Goal: Obtain resource: Download file/media

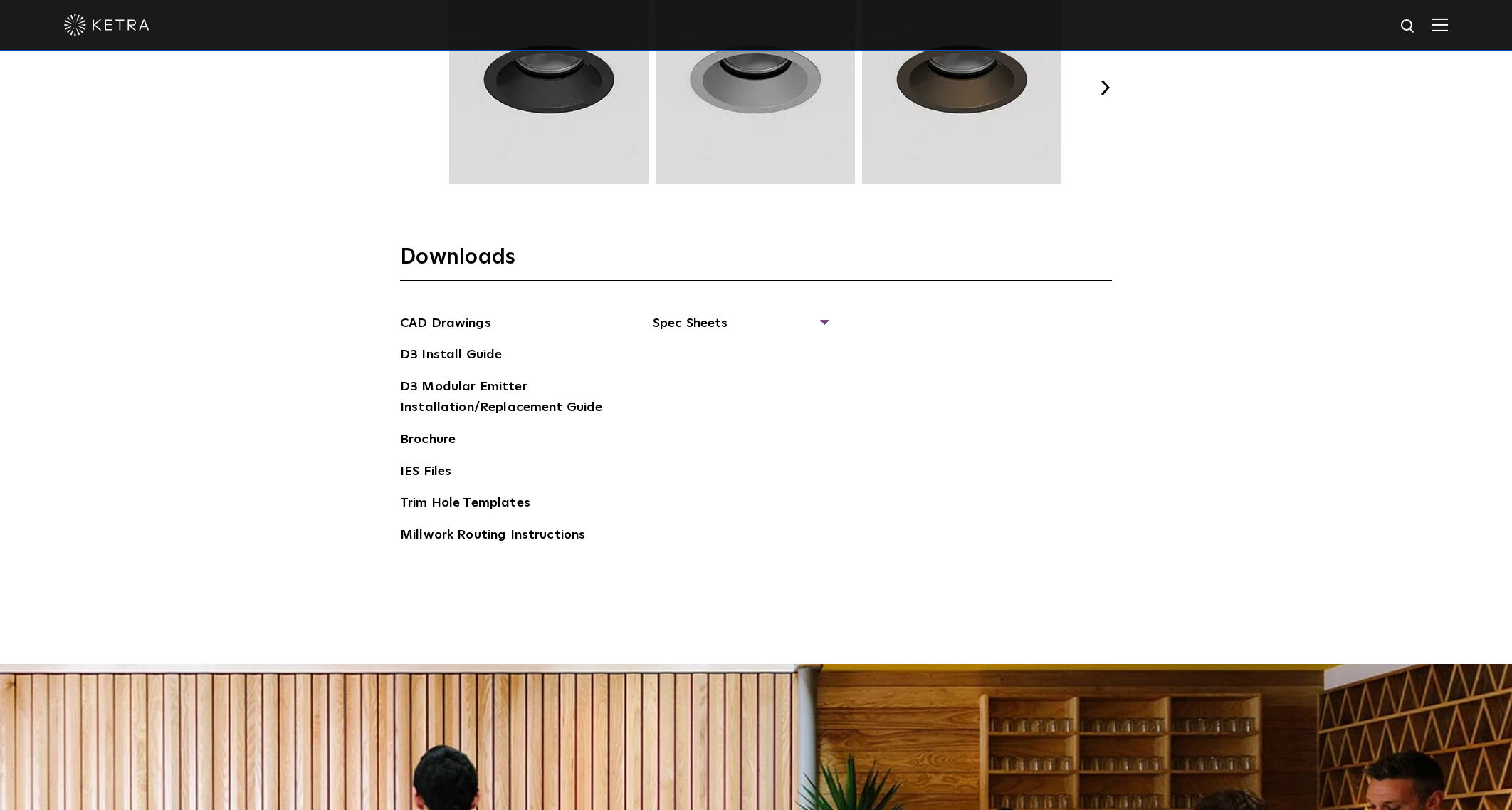
scroll to position [2449, 0]
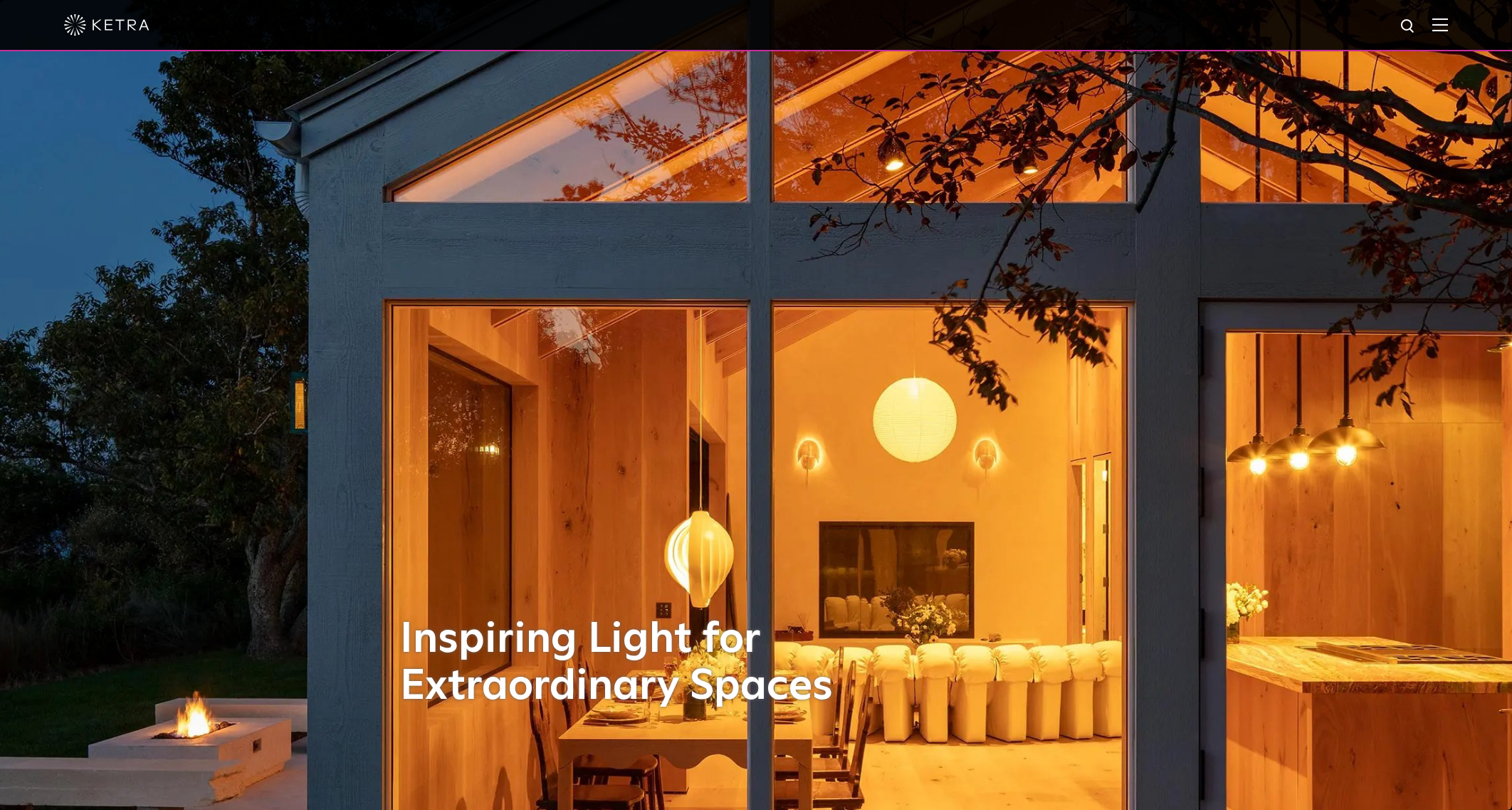
click at [1445, 32] on span at bounding box center [1440, 24] width 16 height 14
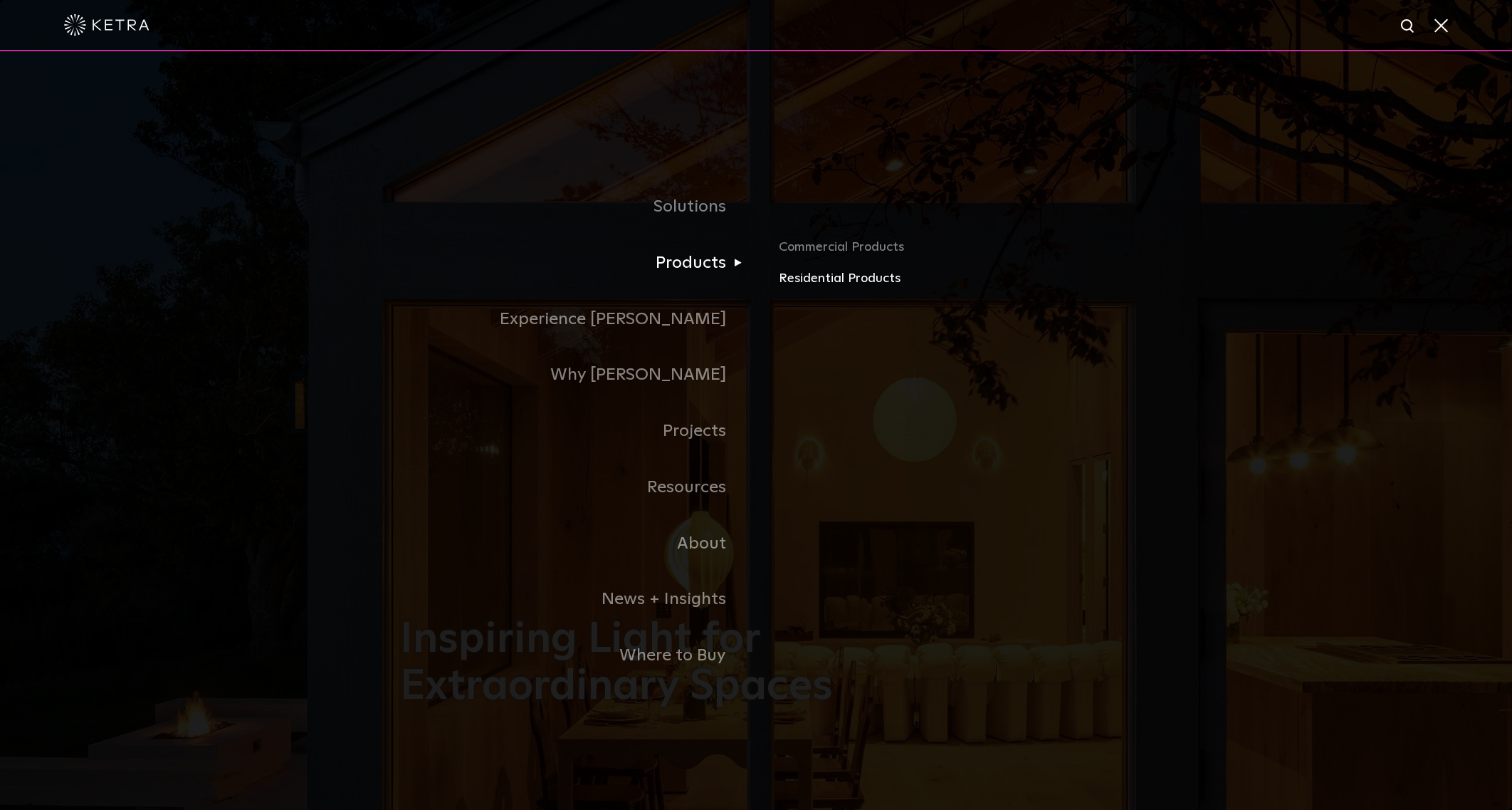
click at [820, 275] on link "Residential Products" at bounding box center [945, 278] width 333 height 21
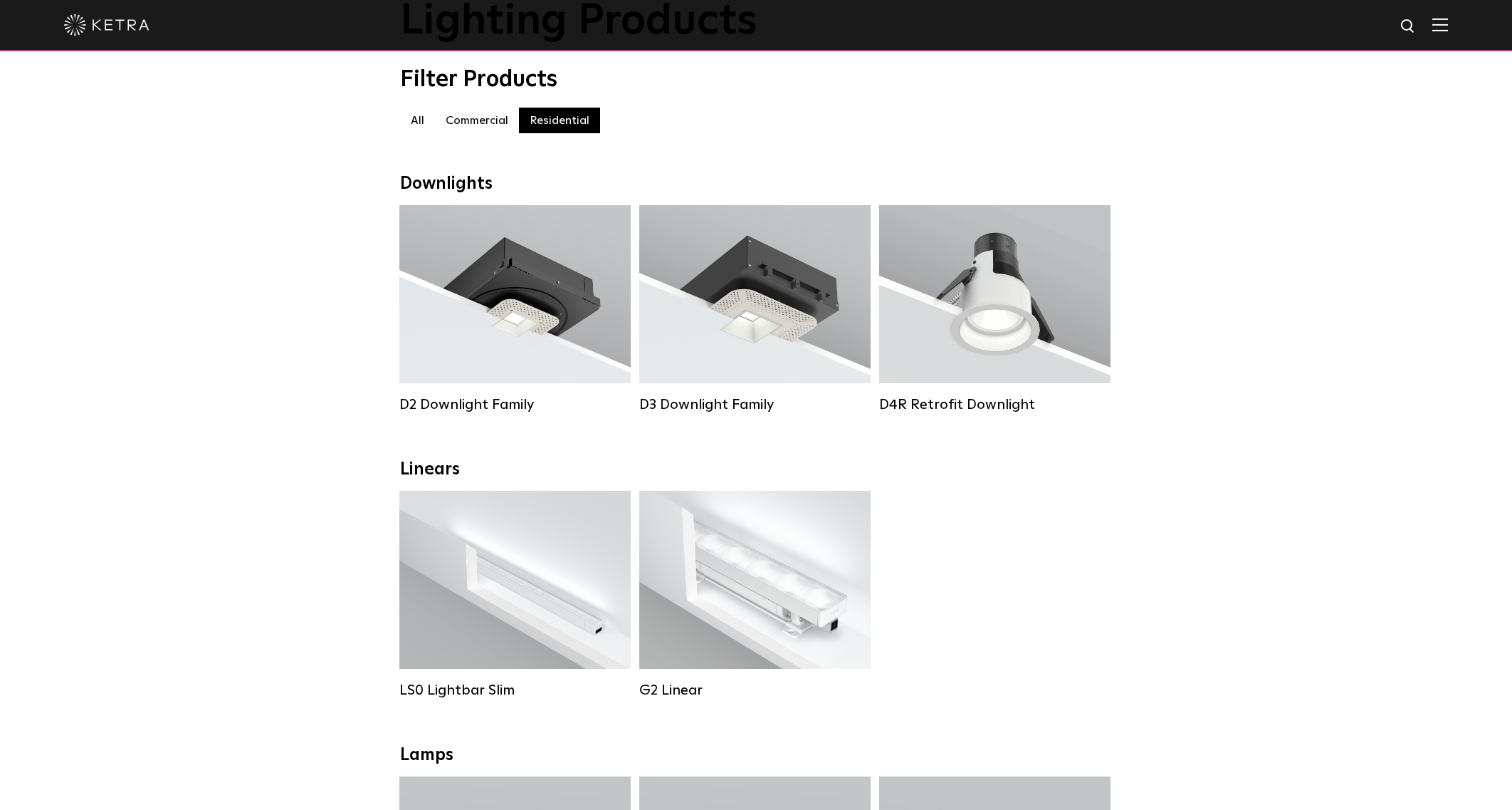
scroll to position [131, 0]
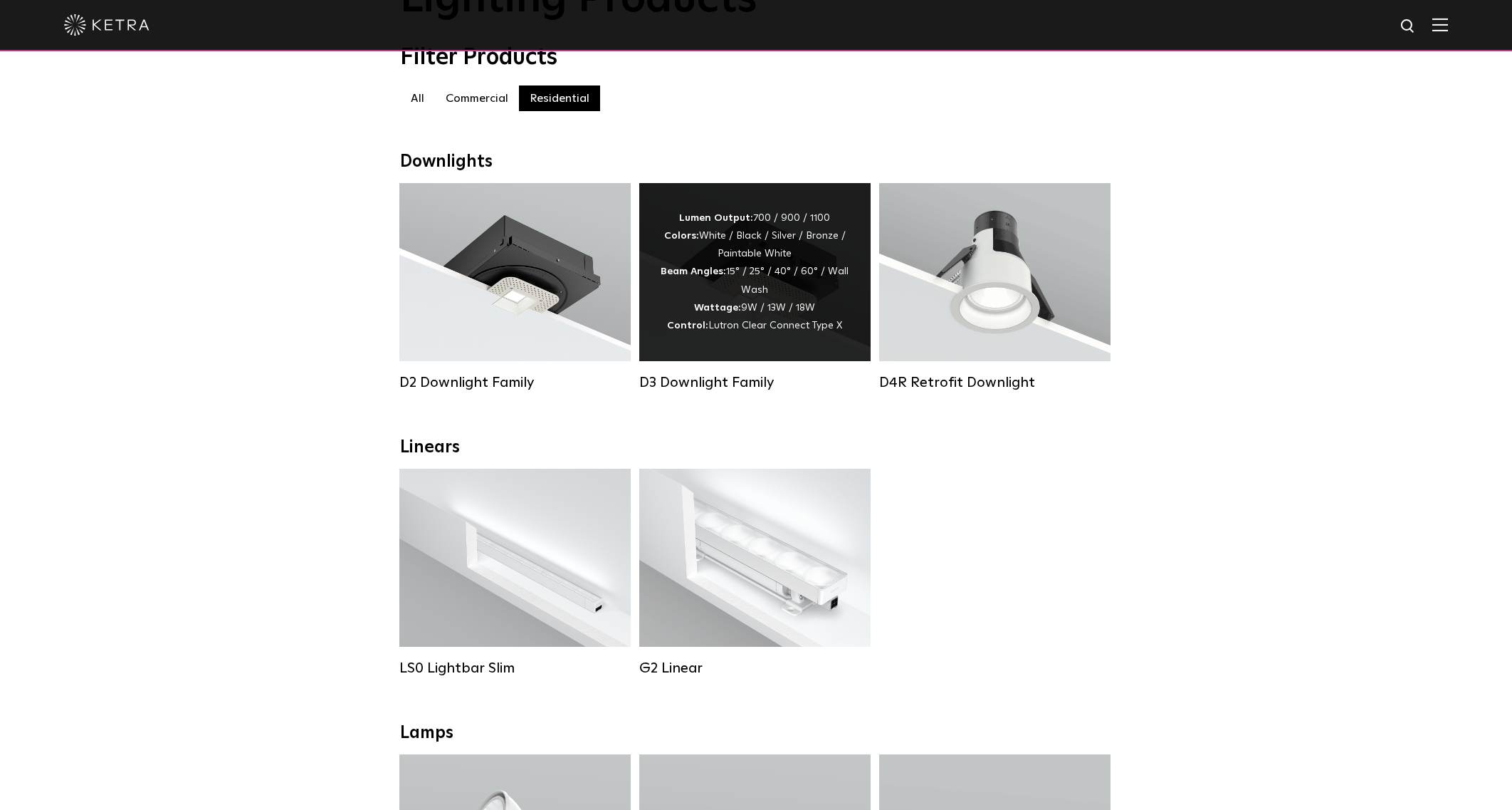
click at [738, 284] on div "Lumen Output: 700 / 900 / 1100 Colors: White / Black / Silver / Bronze / Painta…" at bounding box center [754, 271] width 189 height 125
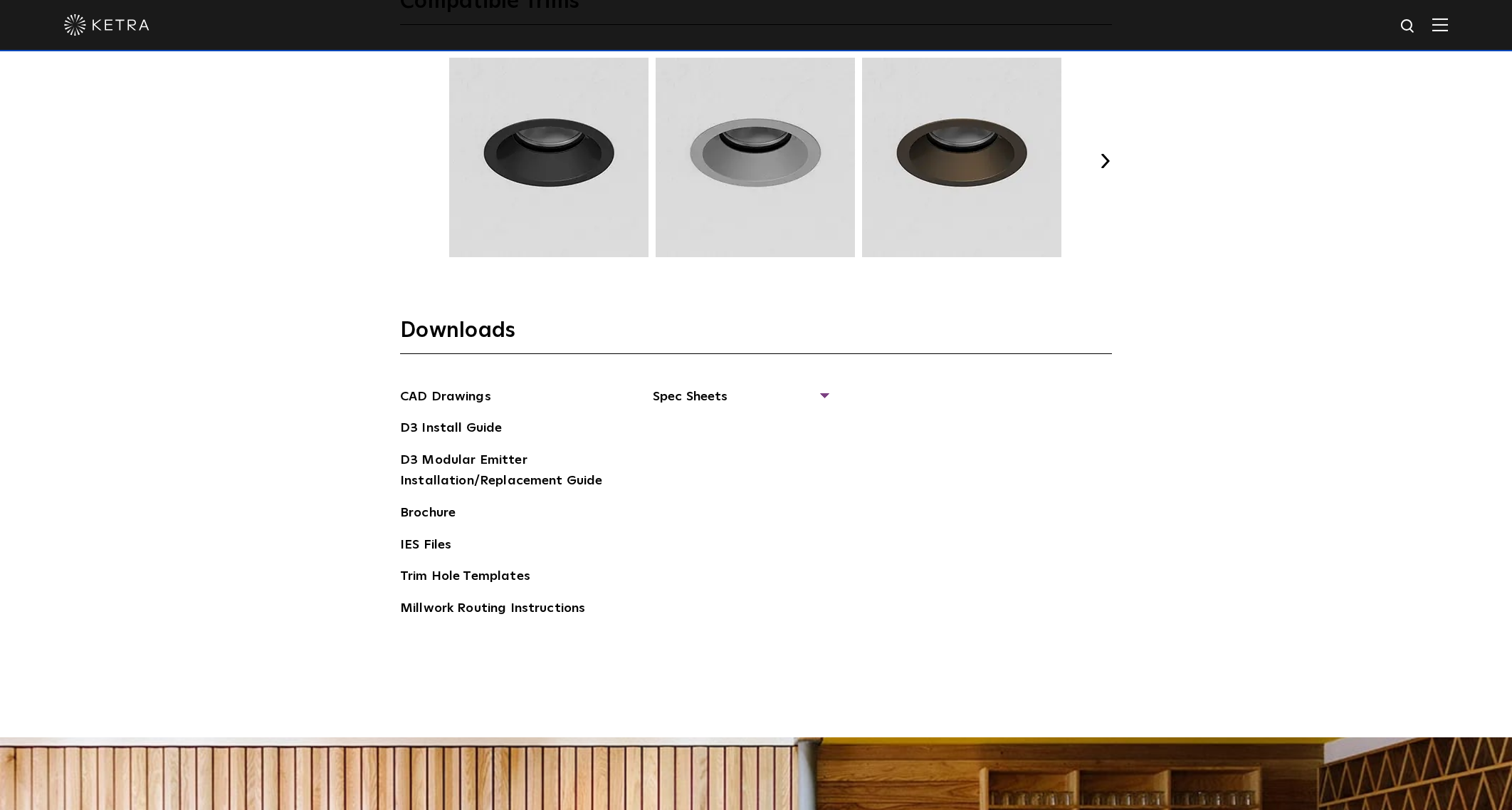
scroll to position [2298, 0]
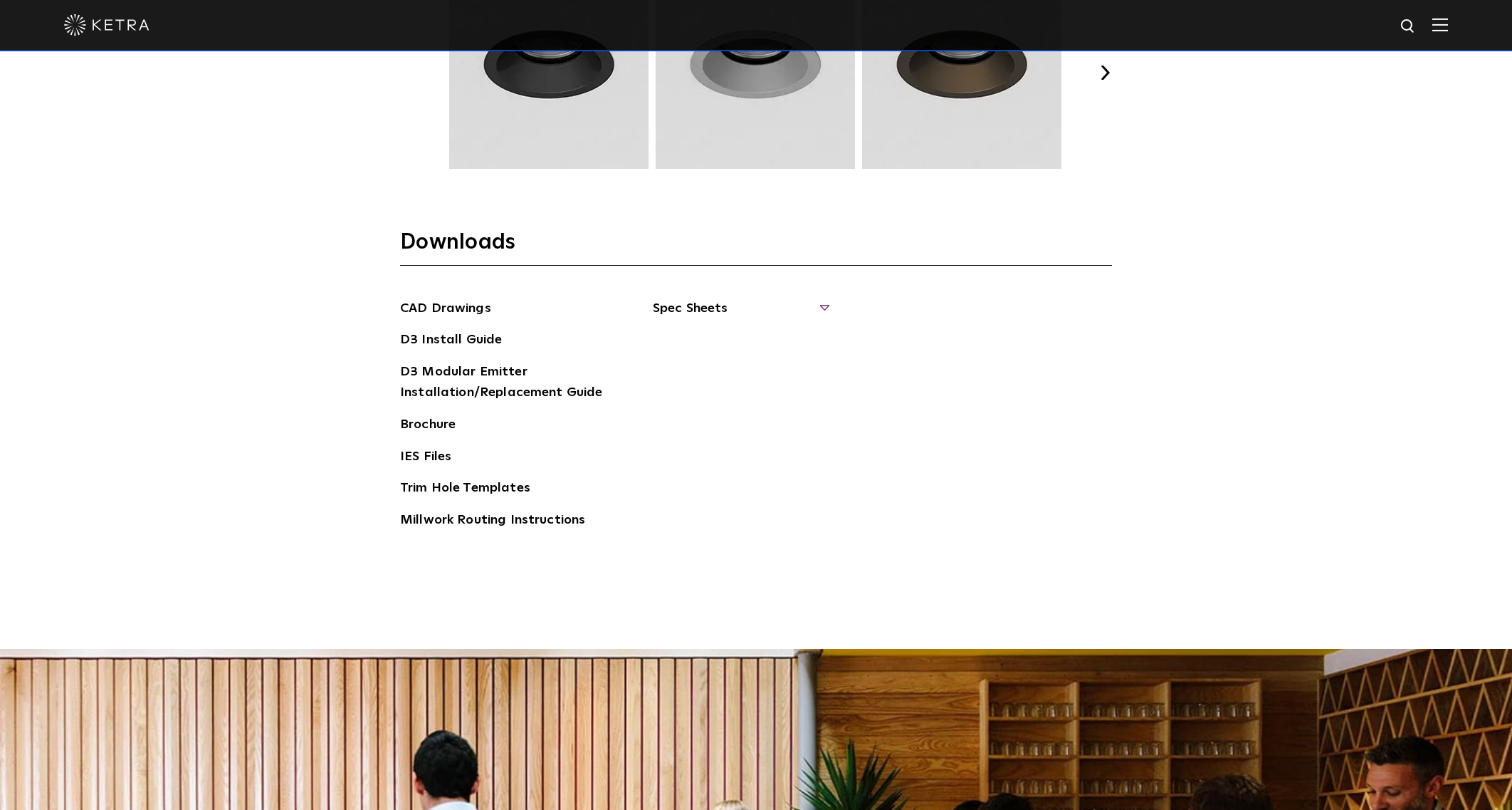
click at [743, 298] on span "Spec Sheets" at bounding box center [740, 313] width 175 height 31
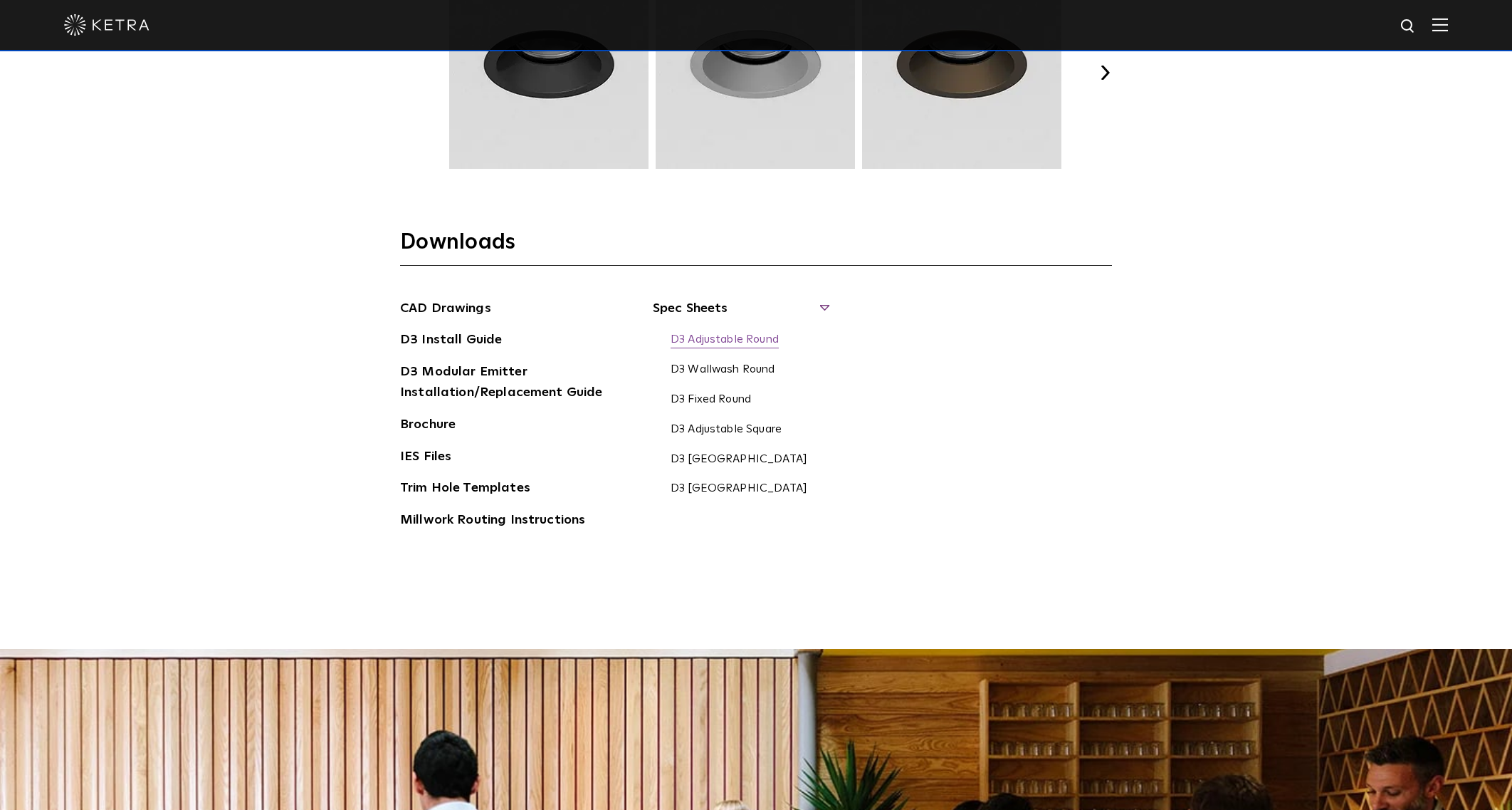
click at [706, 338] on link "D3 Adjustable Round" at bounding box center [724, 340] width 108 height 16
